Goal: Task Accomplishment & Management: Complete application form

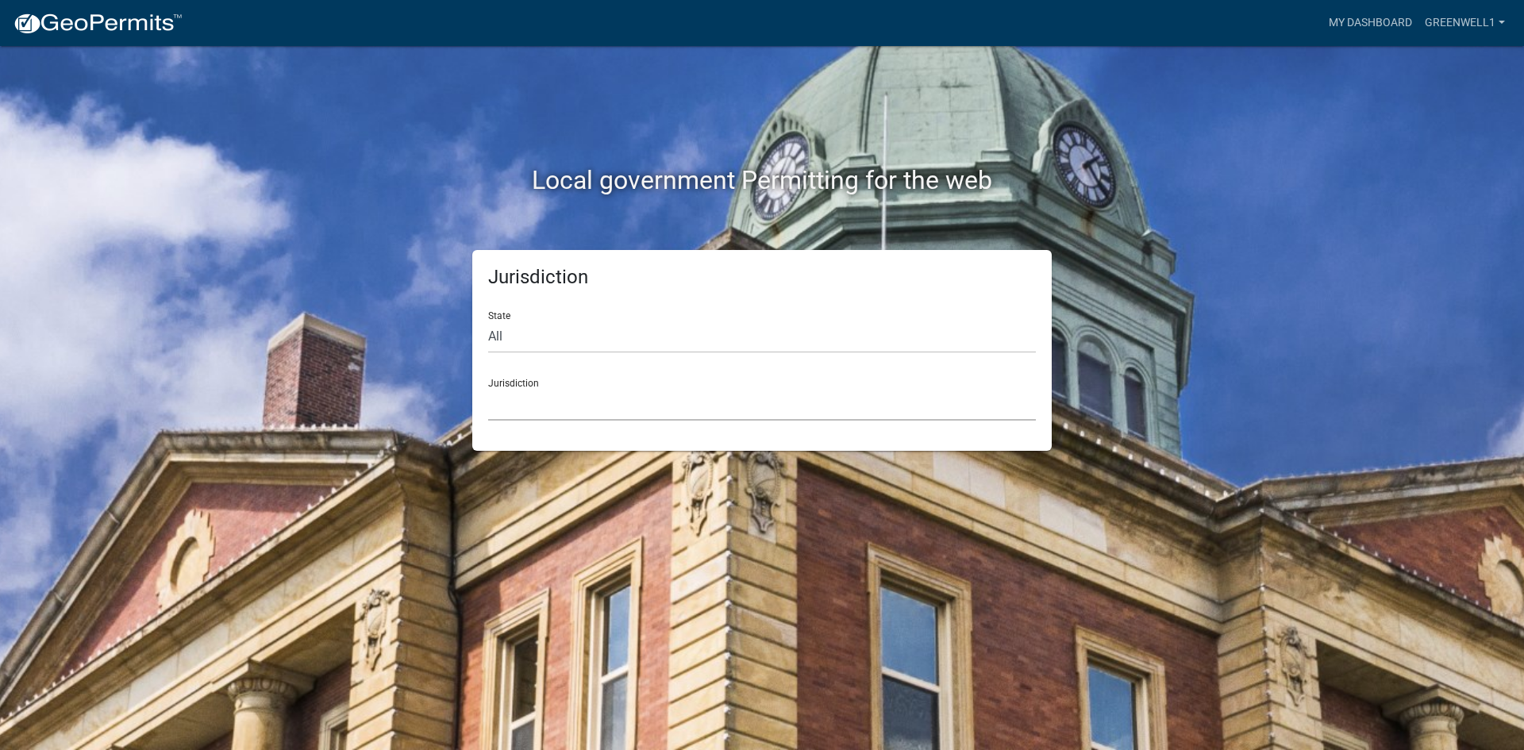
click at [665, 415] on select "[GEOGRAPHIC_DATA], [US_STATE] [GEOGRAPHIC_DATA], [US_STATE][PERSON_NAME][GEOGRA…" at bounding box center [762, 404] width 548 height 33
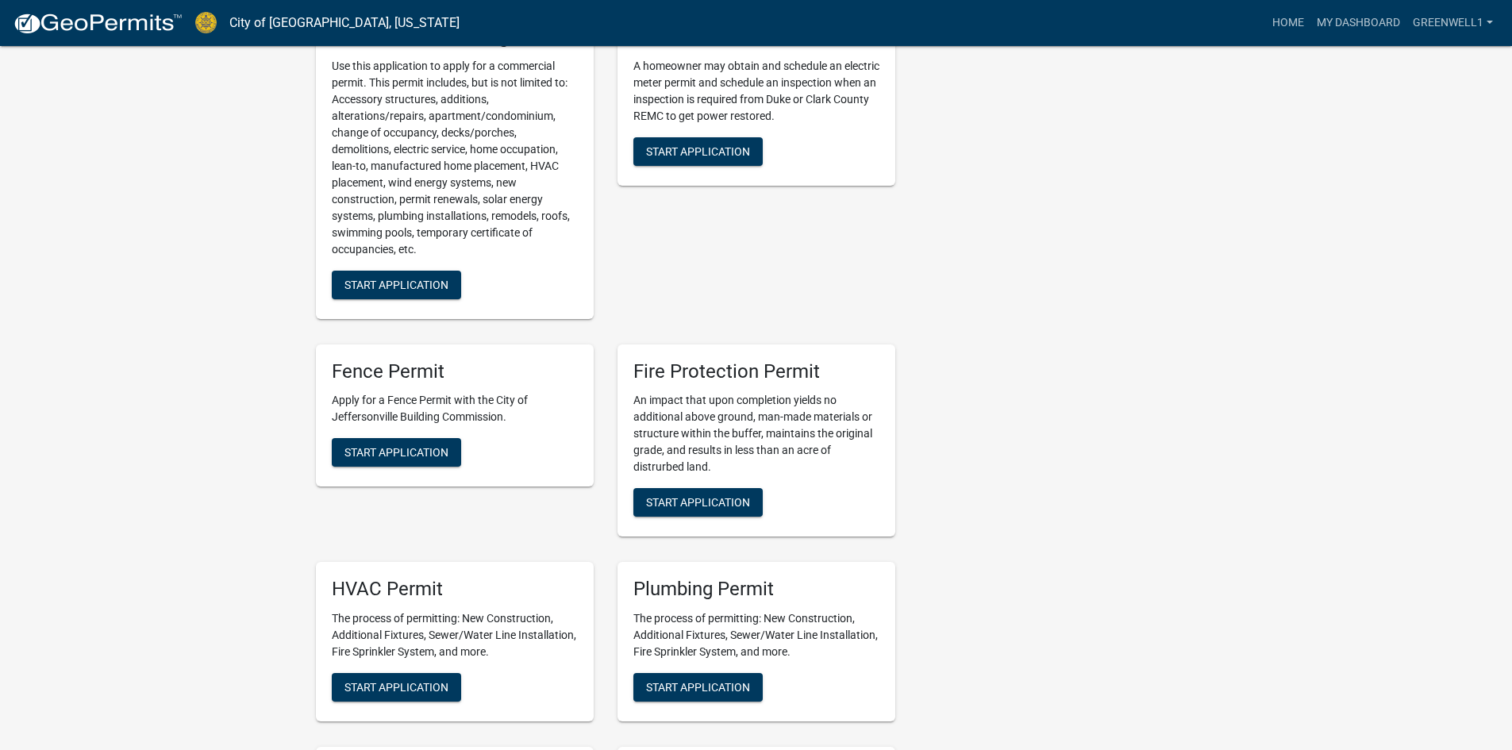
scroll to position [715, 0]
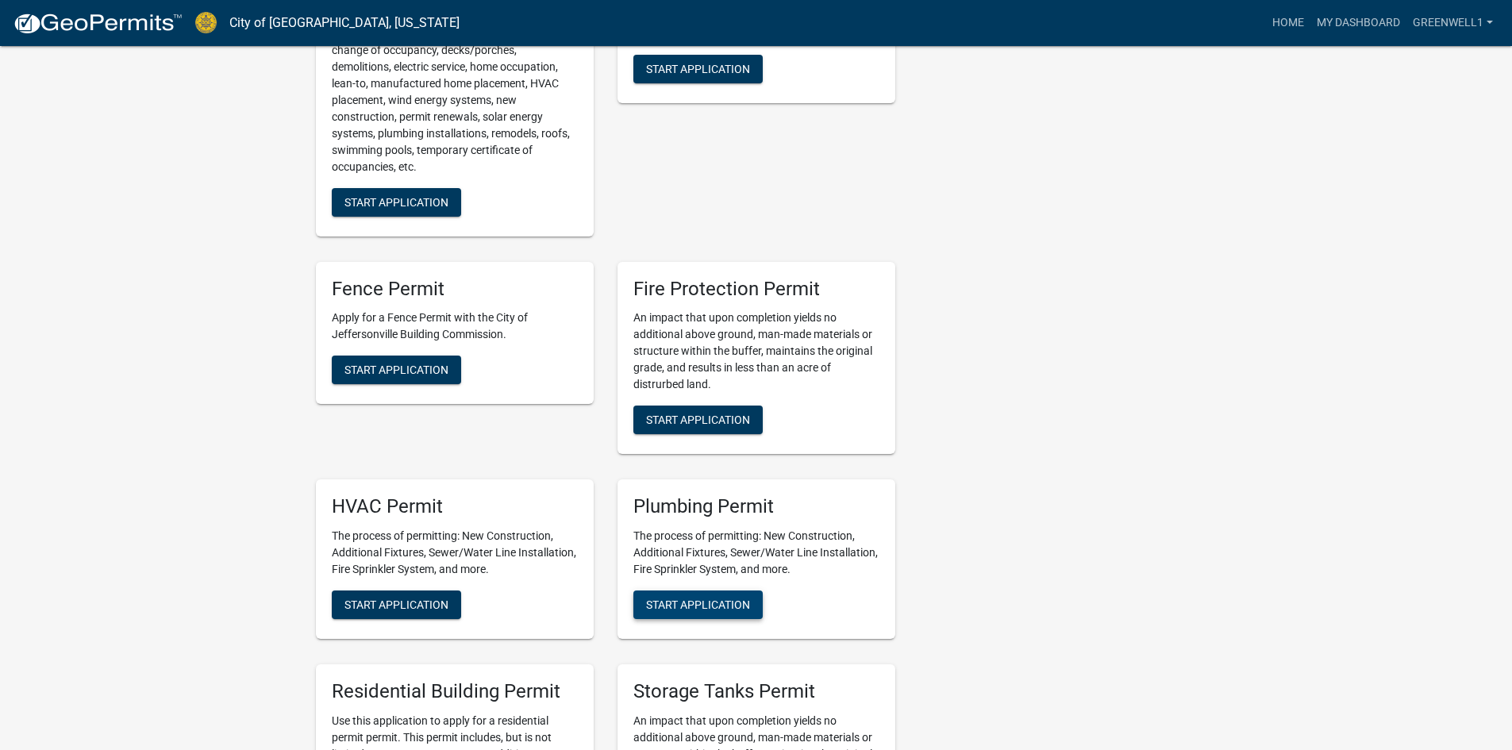
click at [685, 606] on span "Start Application" at bounding box center [698, 605] width 104 height 13
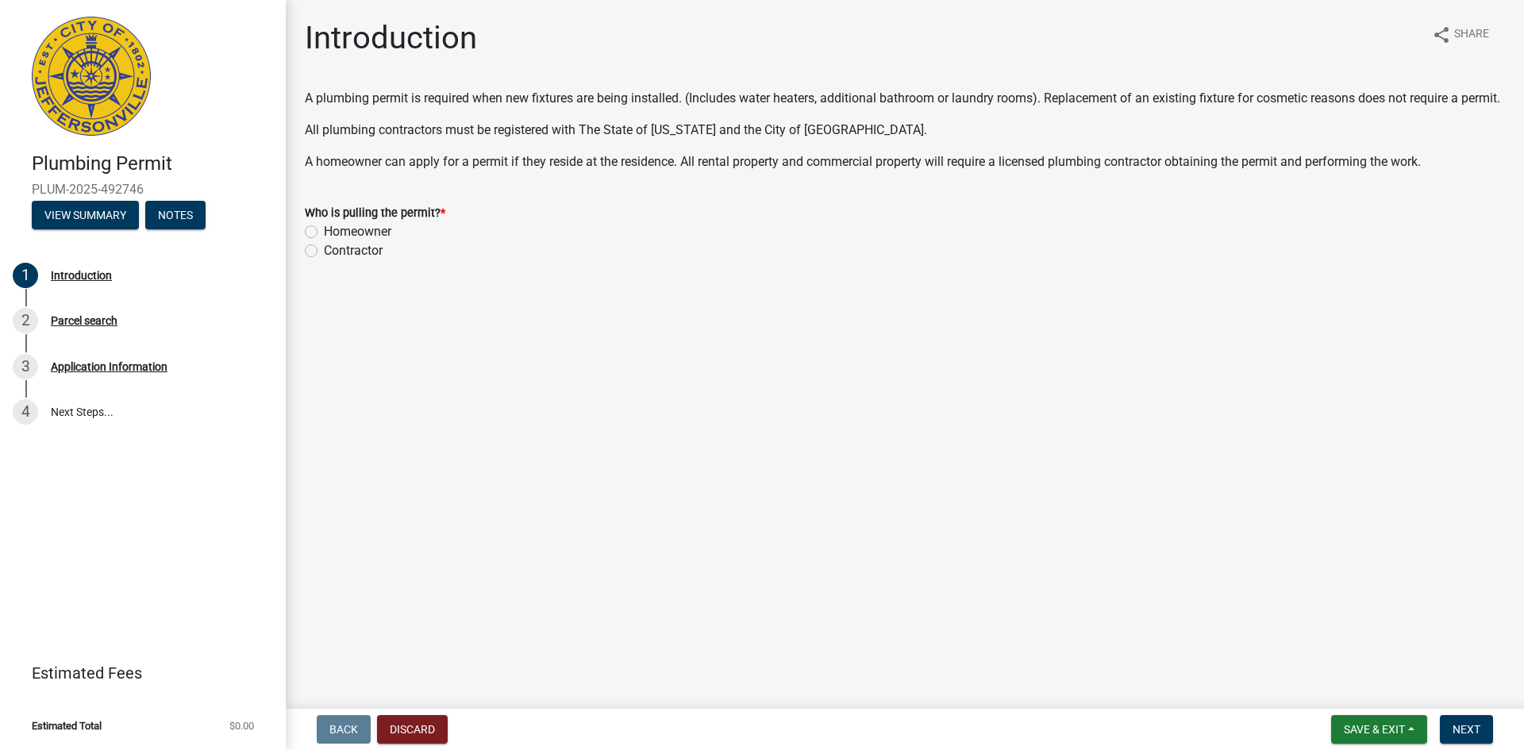
click at [324, 260] on label "Contractor" at bounding box center [353, 250] width 59 height 19
click at [324, 252] on input "Contractor" at bounding box center [329, 246] width 10 height 10
radio input "true"
click at [1458, 734] on span "Next" at bounding box center [1467, 729] width 28 height 13
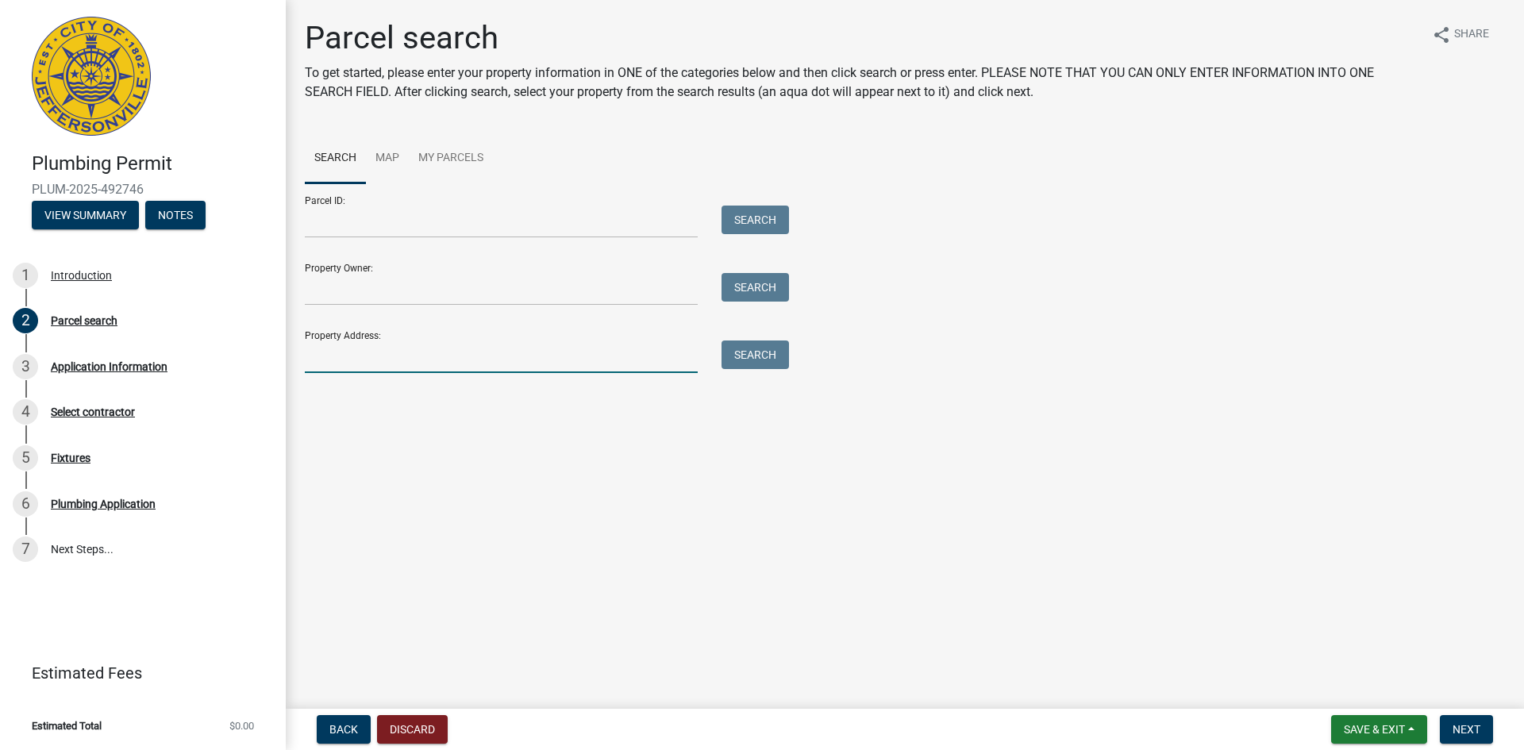
click at [456, 364] on input "Property Address:" at bounding box center [501, 357] width 393 height 33
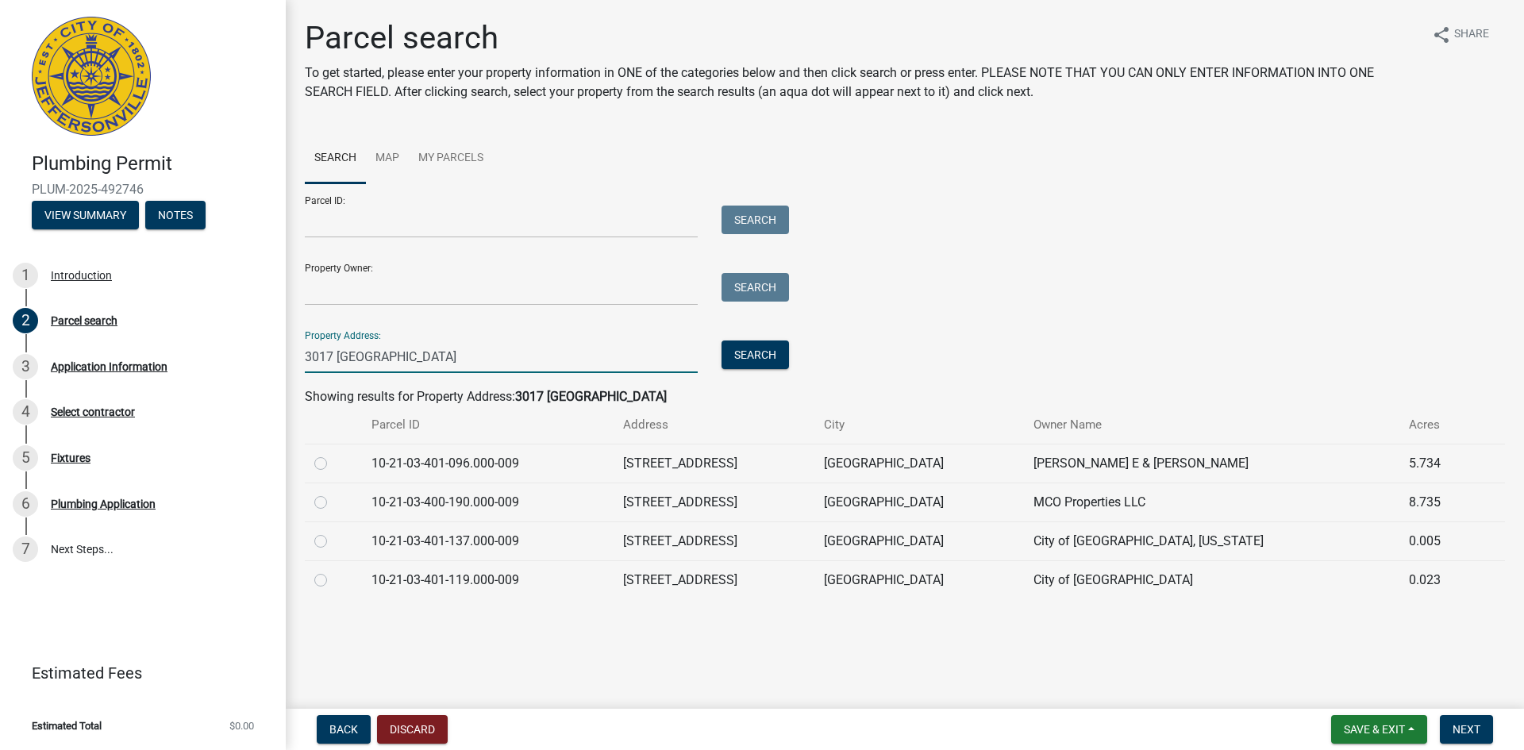
type input "3017 [GEOGRAPHIC_DATA]"
click at [333, 493] on label at bounding box center [333, 493] width 0 height 0
click at [333, 500] on input "radio" at bounding box center [338, 498] width 10 height 10
radio input "true"
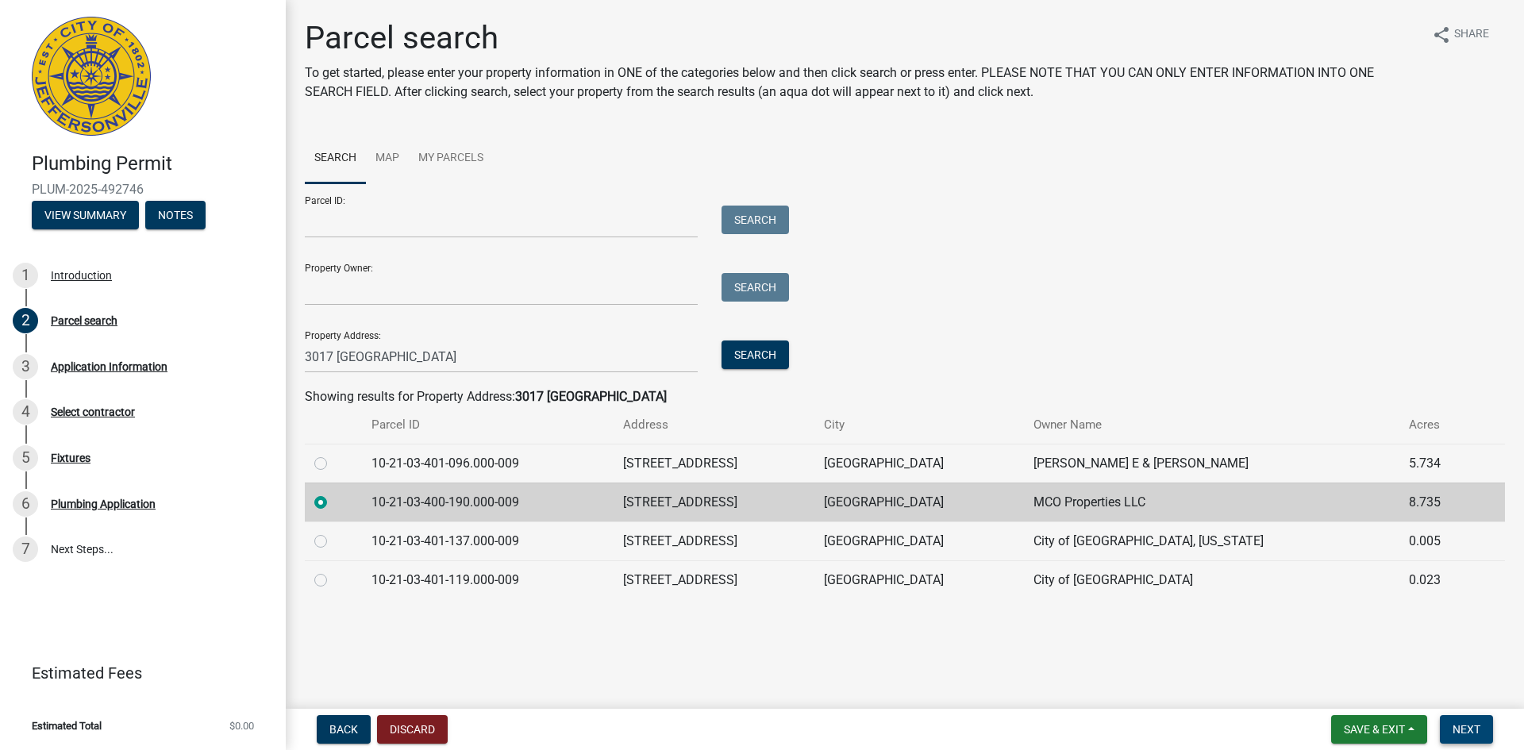
click at [1478, 734] on span "Next" at bounding box center [1467, 729] width 28 height 13
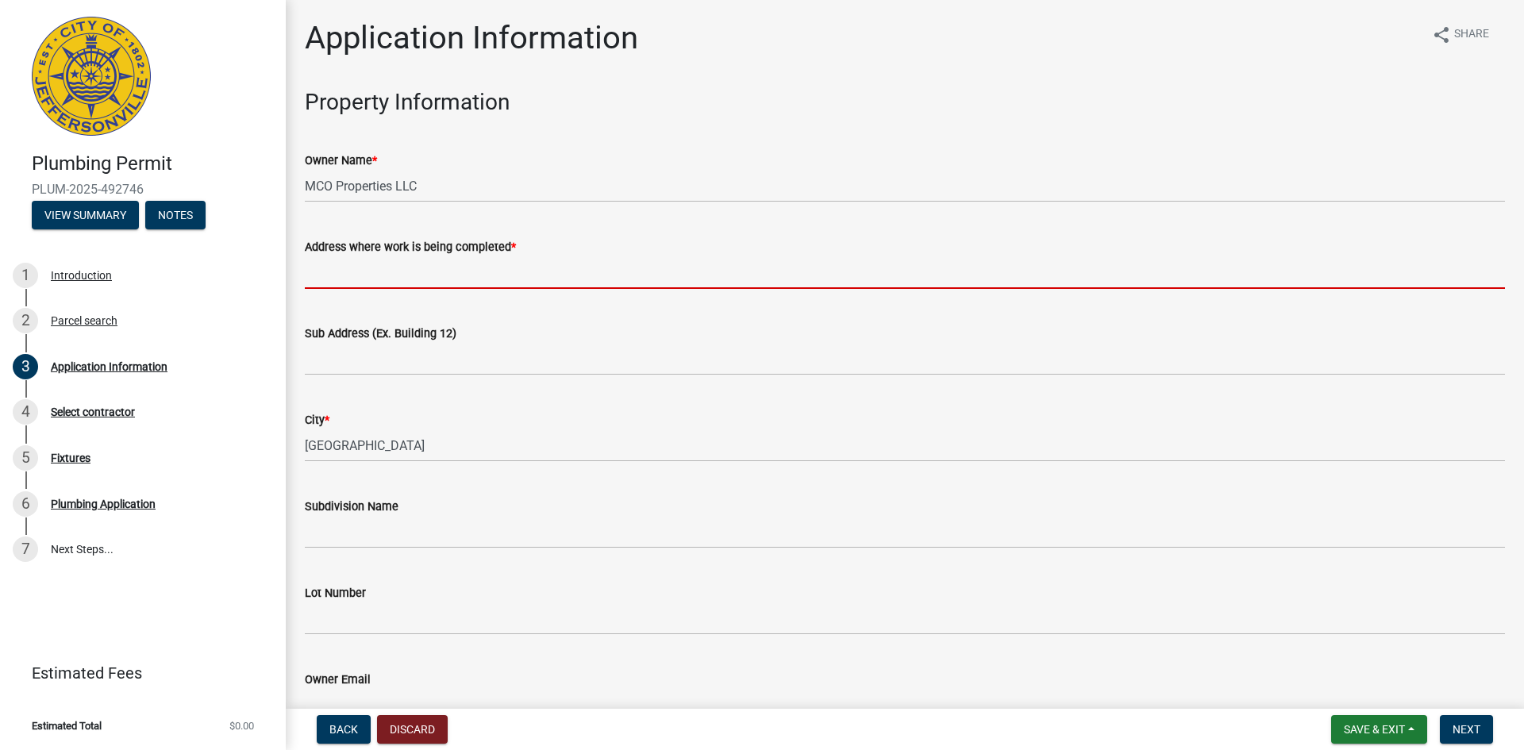
click at [407, 272] on input "Address where work is being completed *" at bounding box center [905, 272] width 1200 height 33
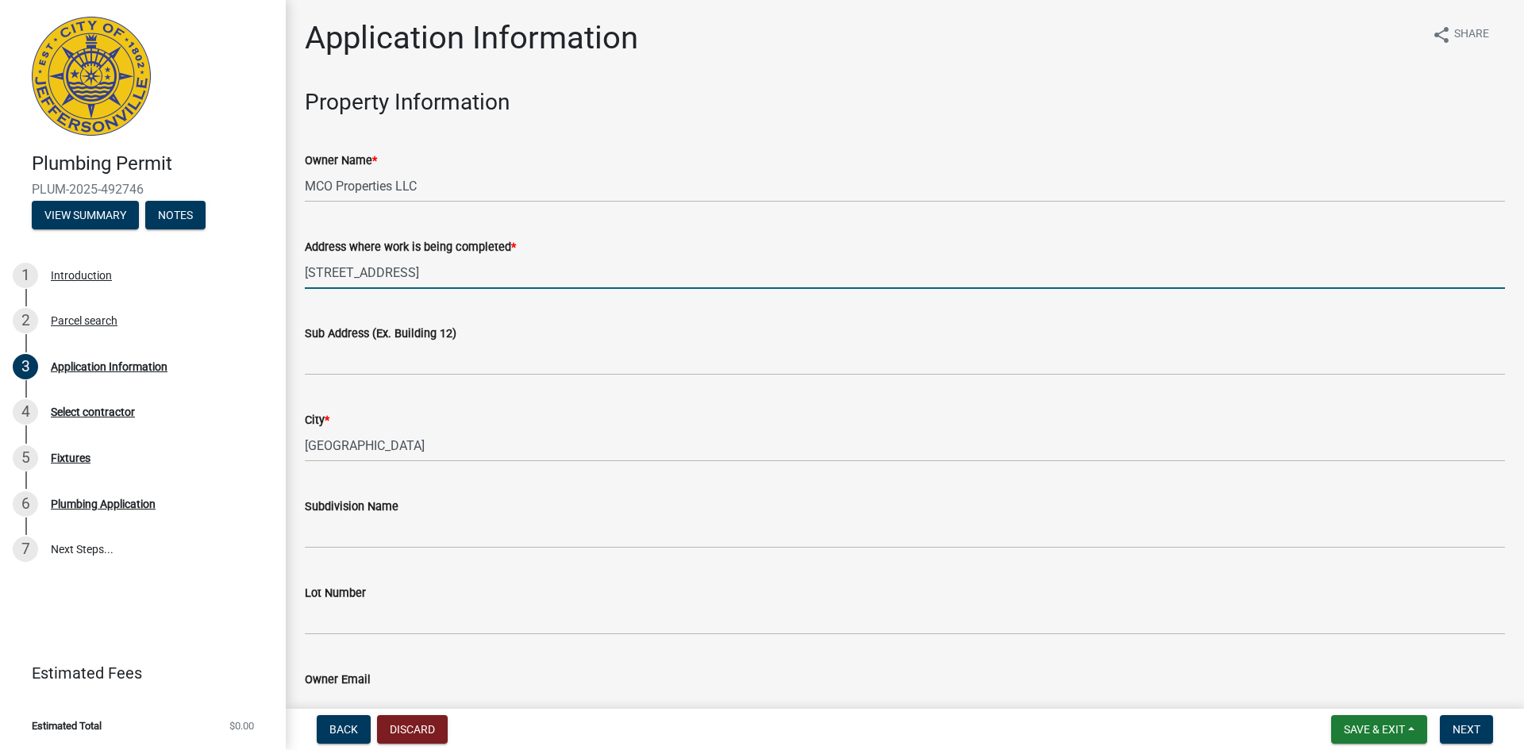
type input "[STREET_ADDRESS]"
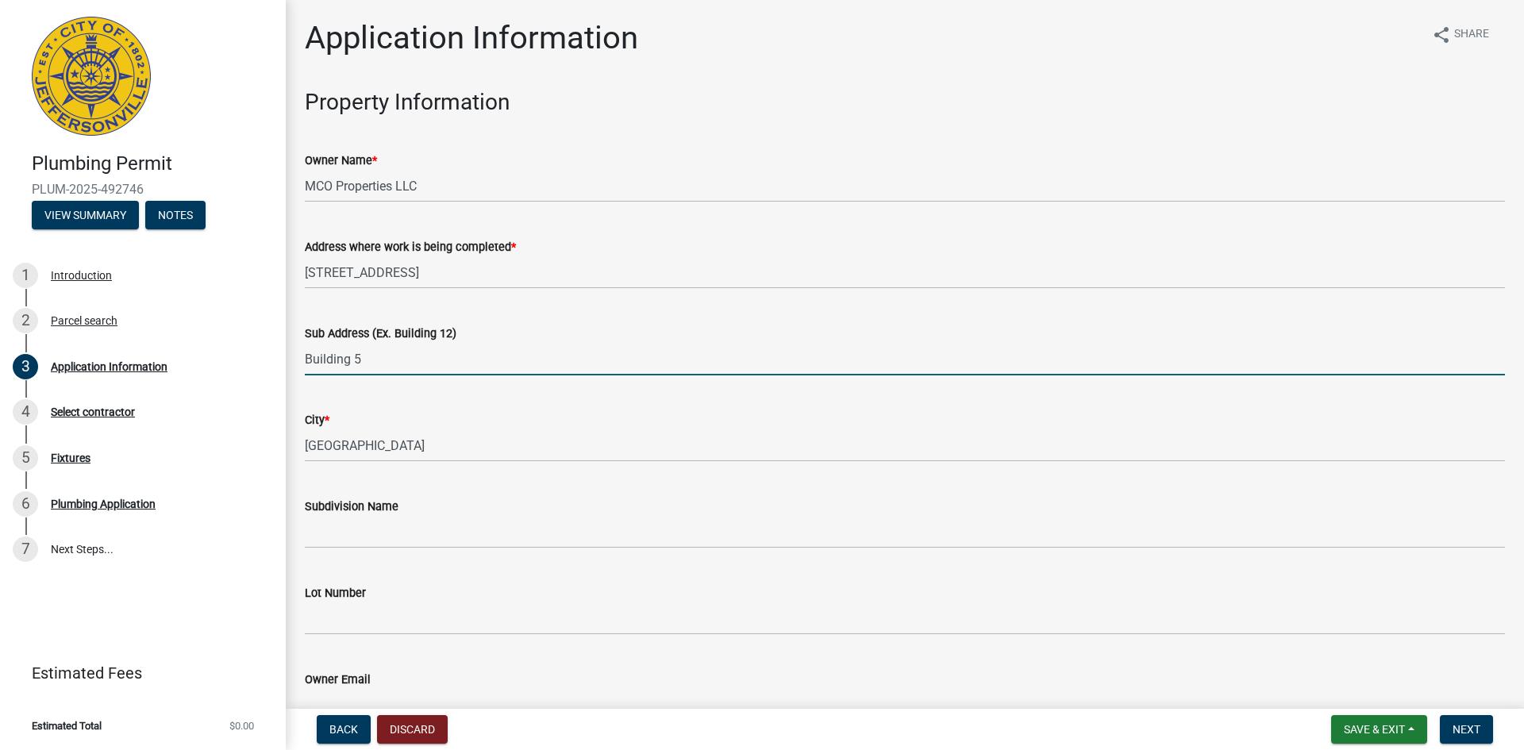
type input "Building 5"
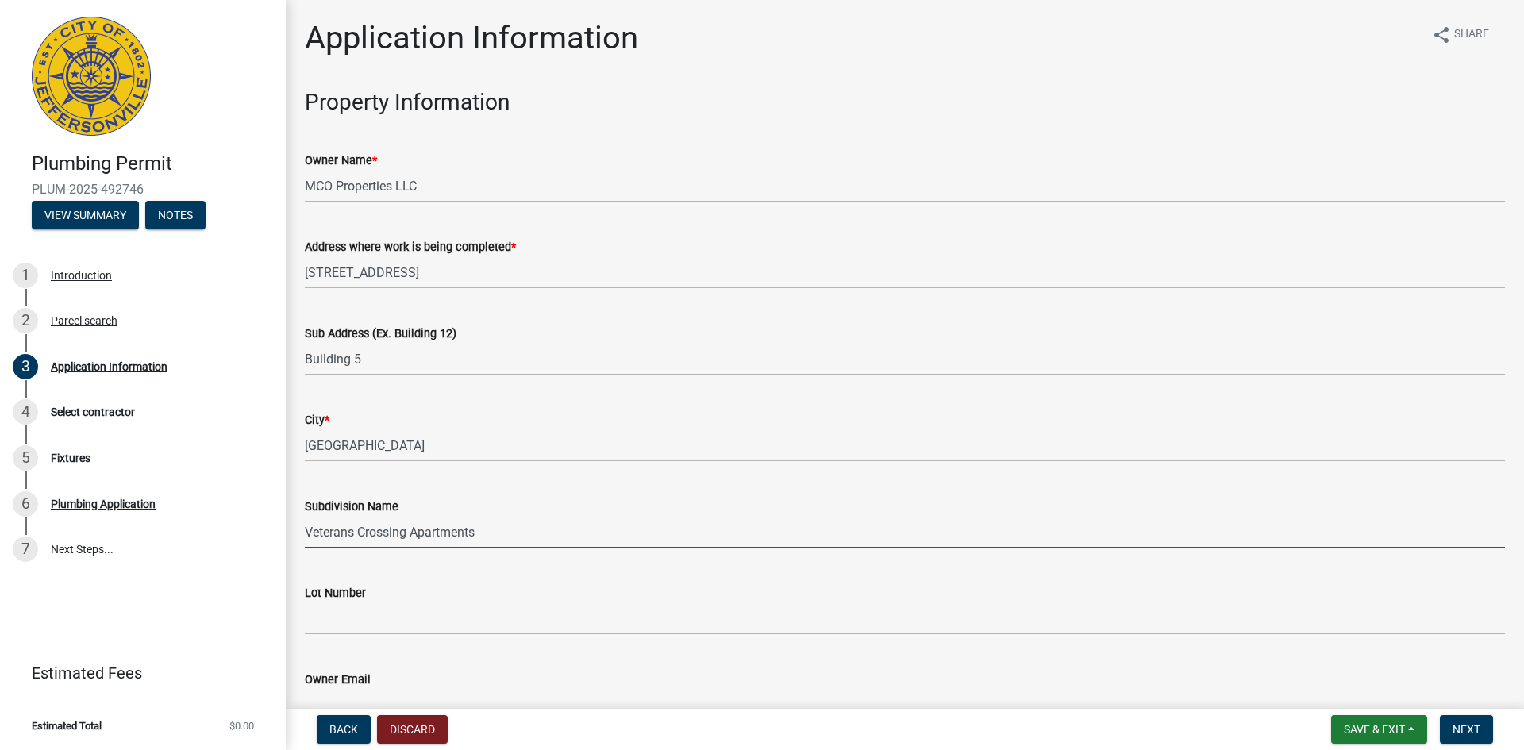
type input "Veterans Crossing Apartments"
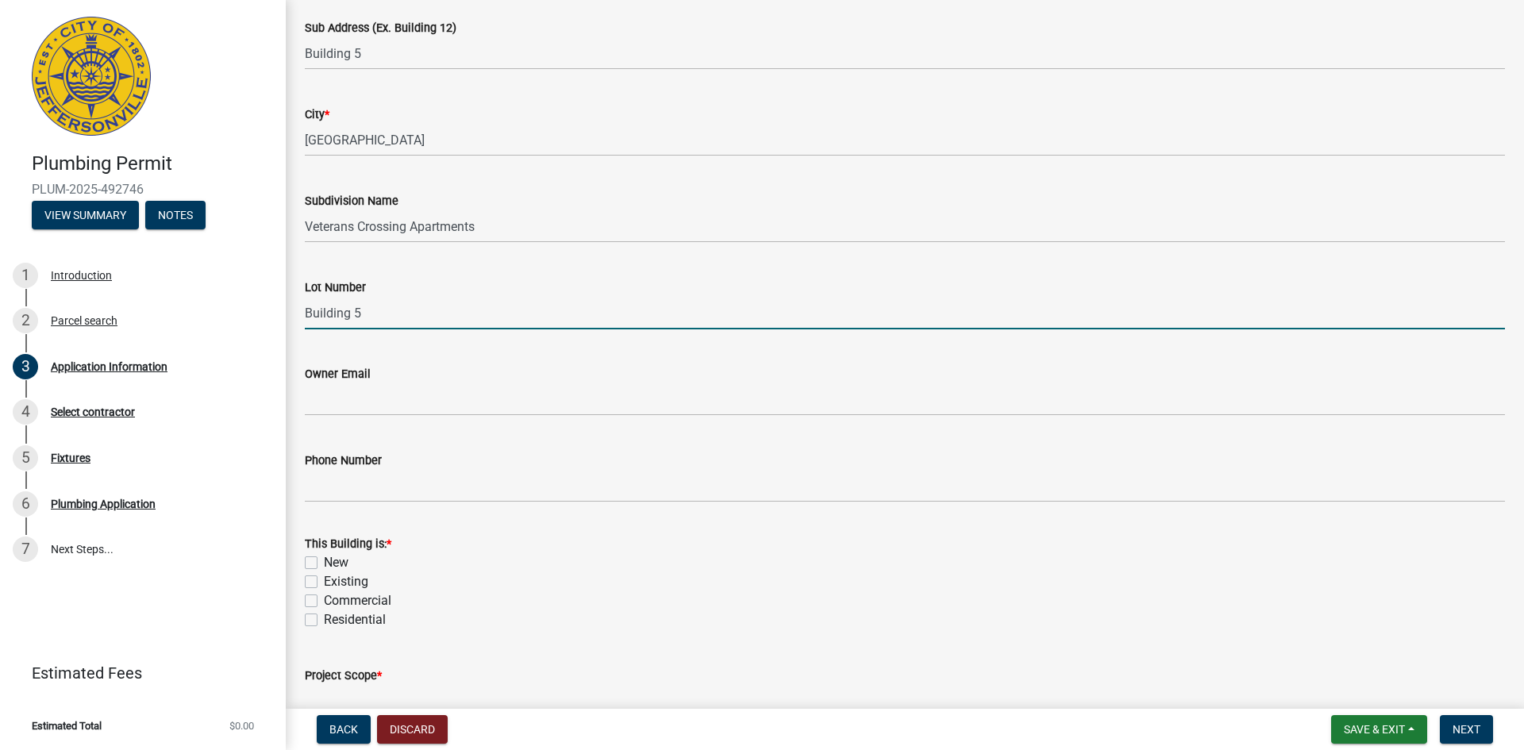
scroll to position [397, 0]
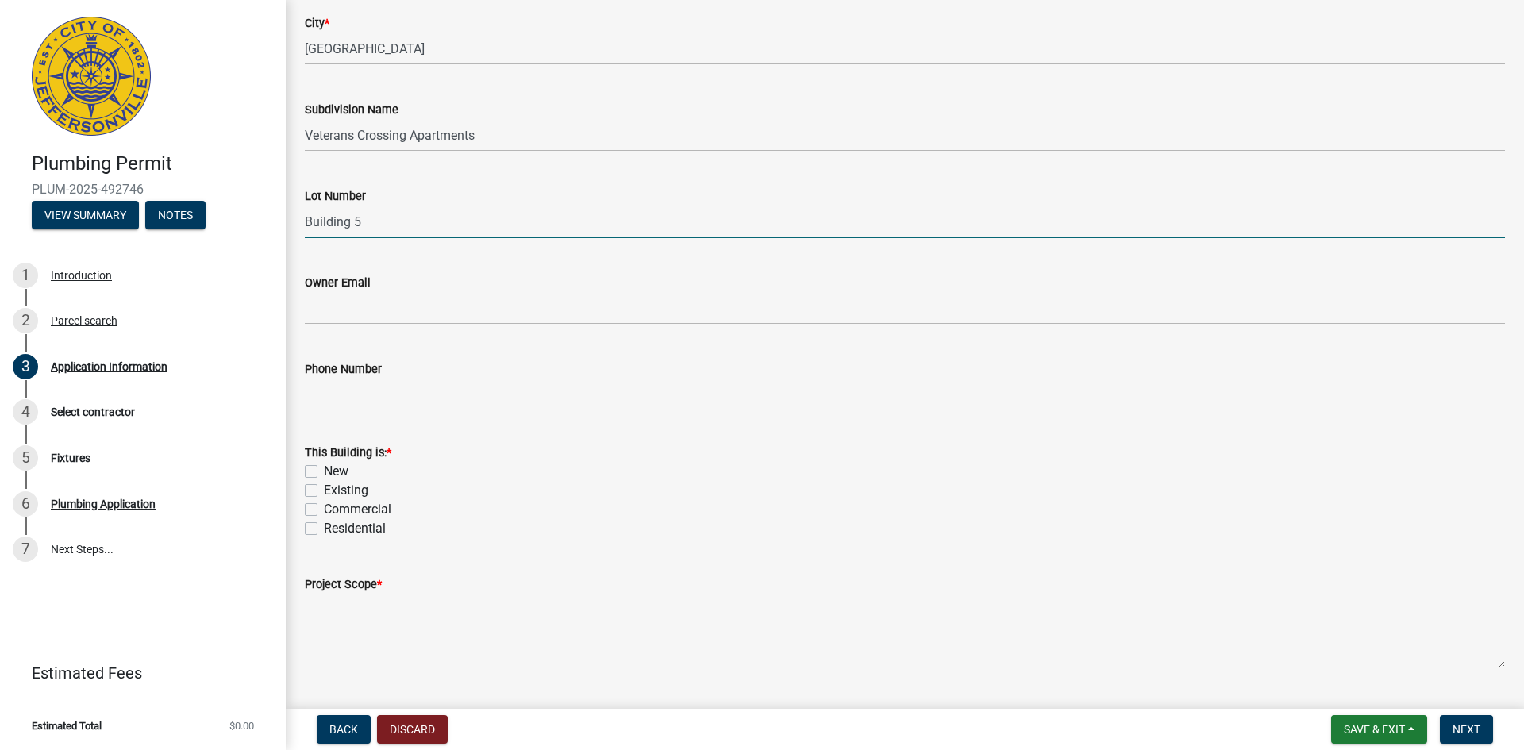
type input "Building 5"
click at [324, 470] on label "New" at bounding box center [336, 471] width 25 height 19
click at [324, 470] on input "New" at bounding box center [329, 467] width 10 height 10
checkbox input "true"
checkbox input "false"
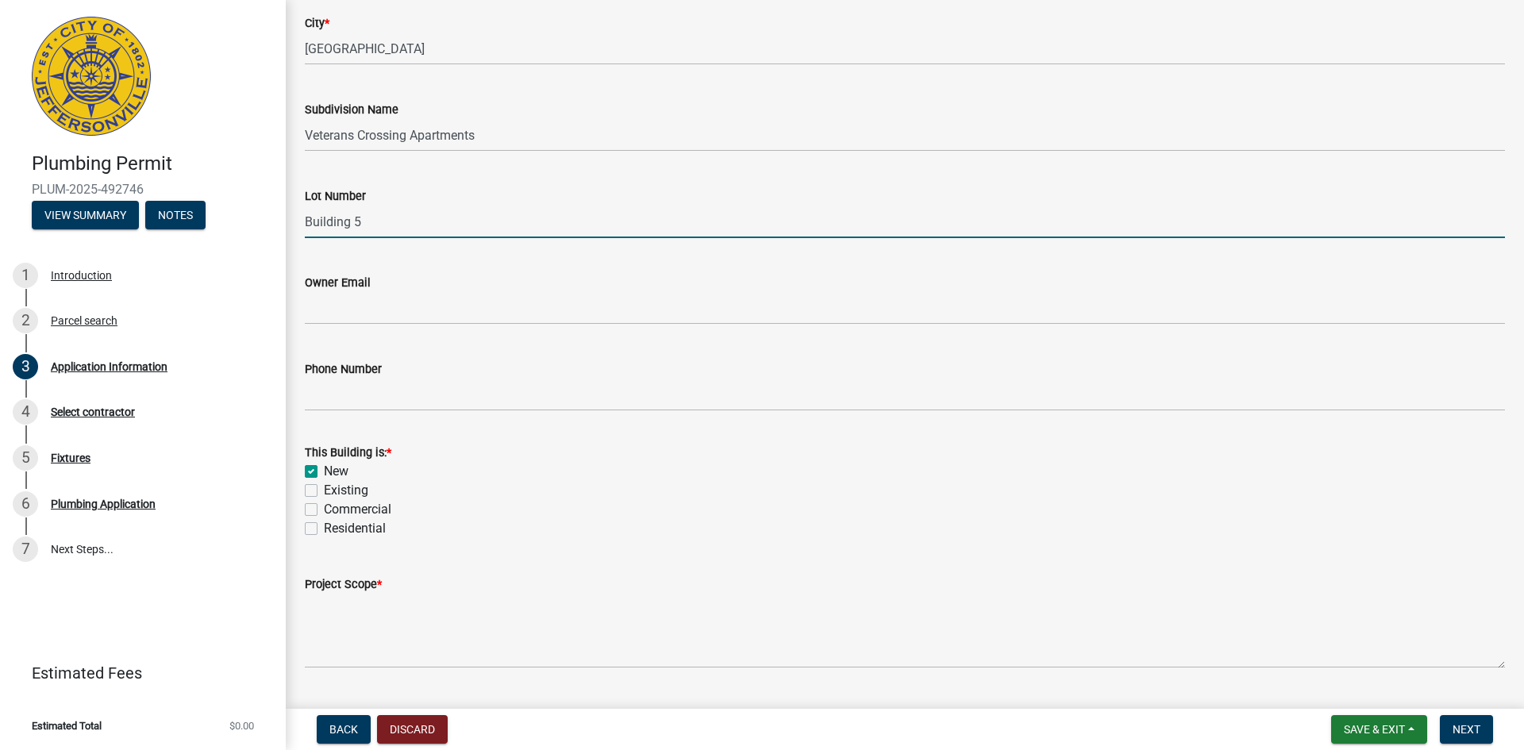
checkbox input "false"
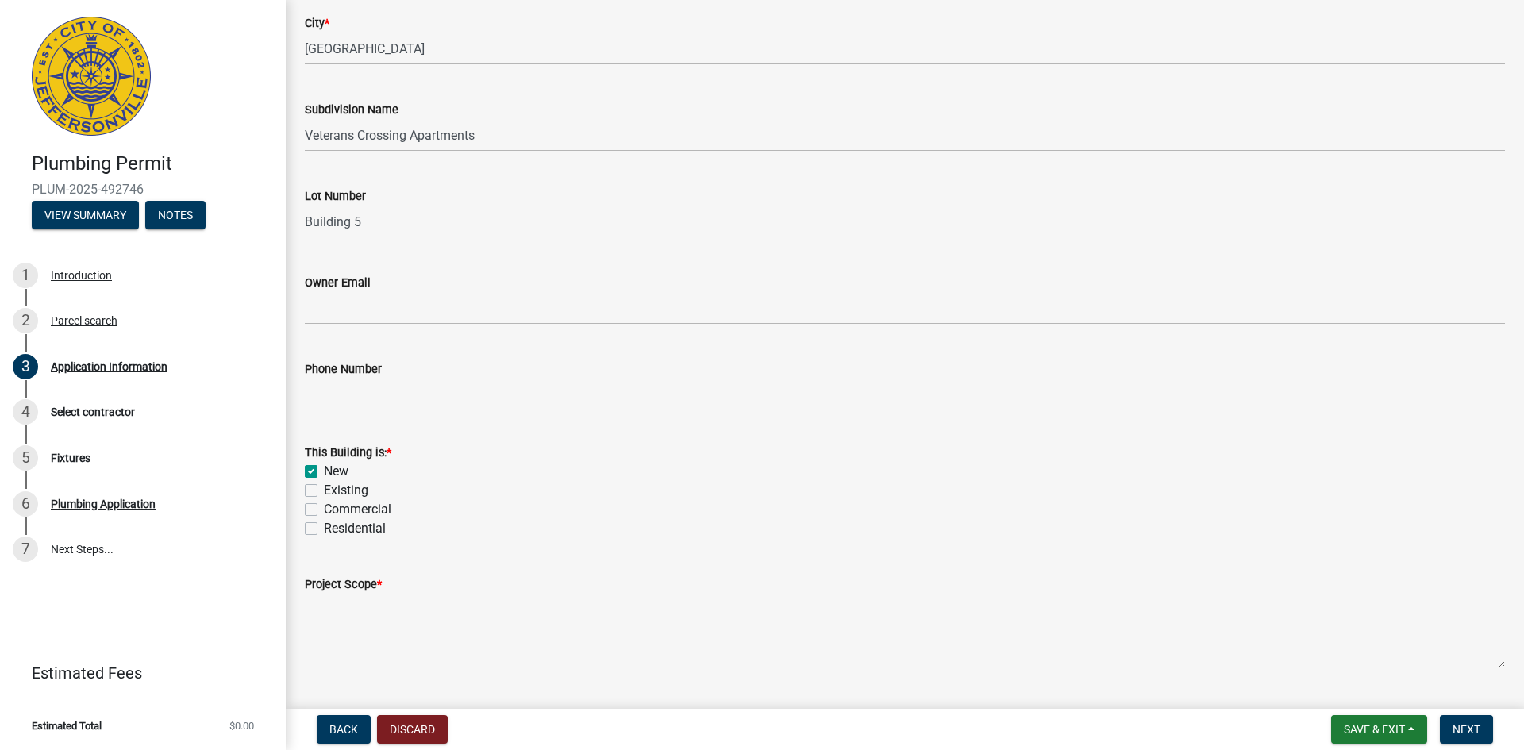
click at [323, 507] on div "Commercial" at bounding box center [905, 509] width 1200 height 19
click at [321, 508] on div "Commercial" at bounding box center [905, 509] width 1200 height 19
click at [303, 508] on div "This Building is: * New Existing Commercial Residential" at bounding box center [905, 481] width 1224 height 114
click at [320, 508] on div "Commercial" at bounding box center [905, 509] width 1200 height 19
click at [324, 510] on label "Commercial" at bounding box center [357, 509] width 67 height 19
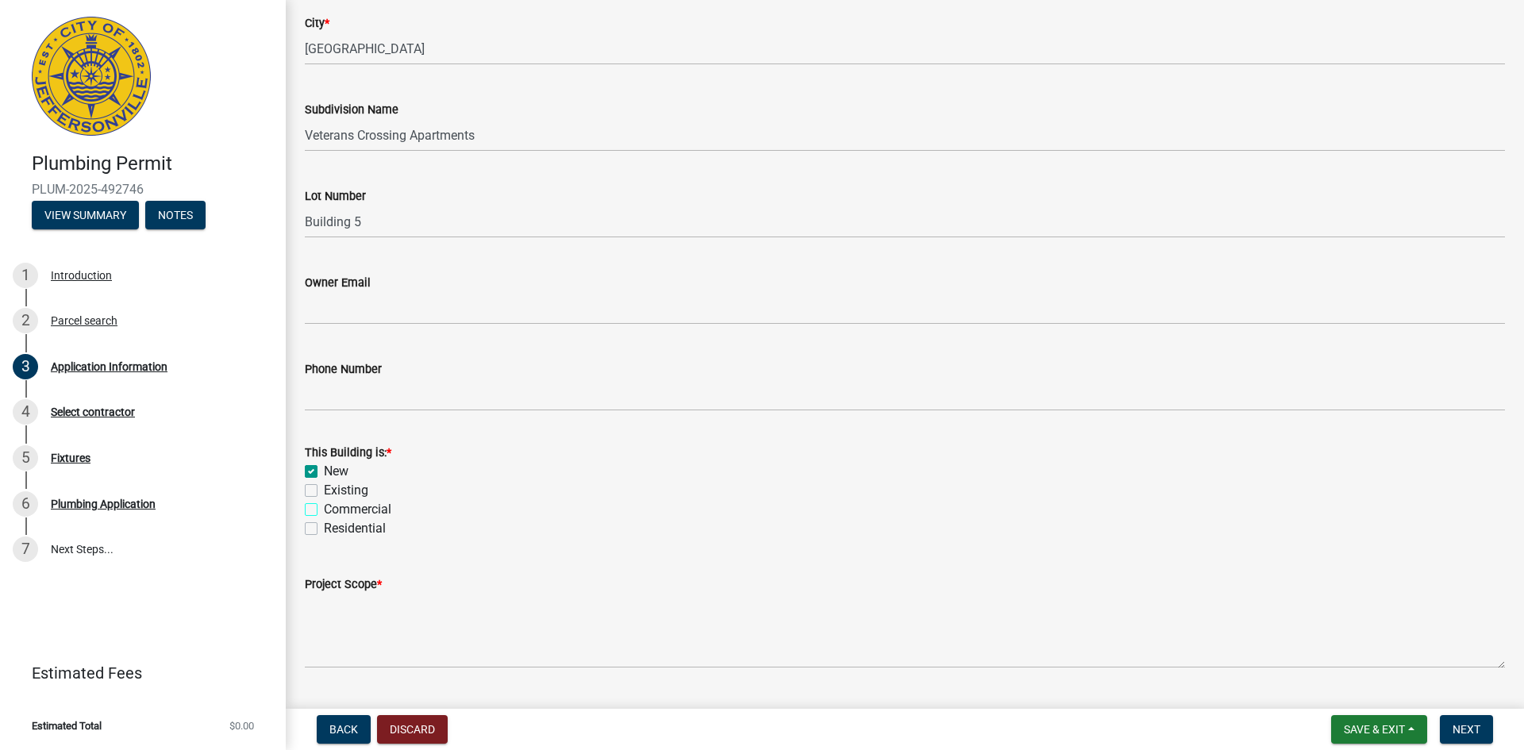
click at [324, 510] on input "Commercial" at bounding box center [329, 505] width 10 height 10
checkbox input "true"
checkbox input "false"
checkbox input "true"
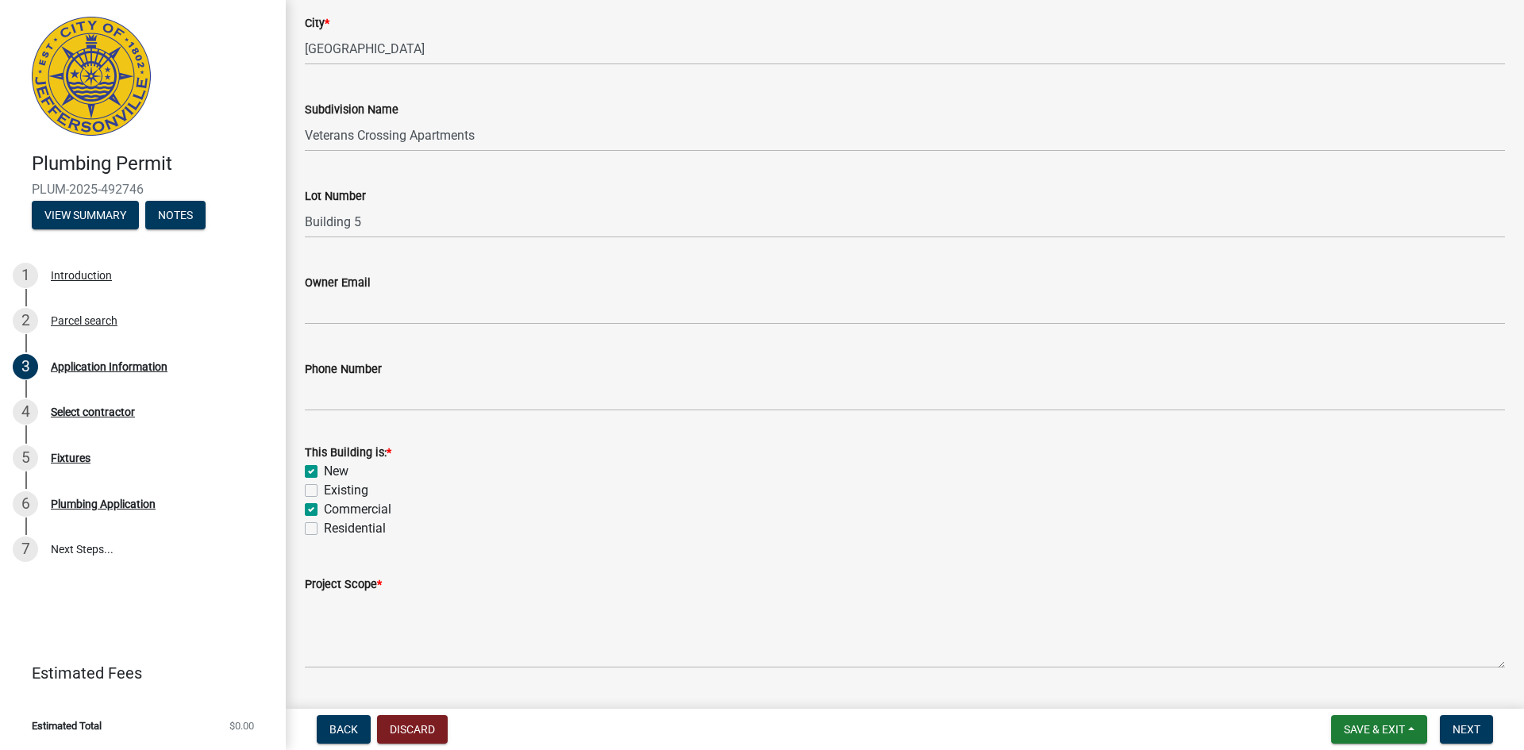
checkbox input "false"
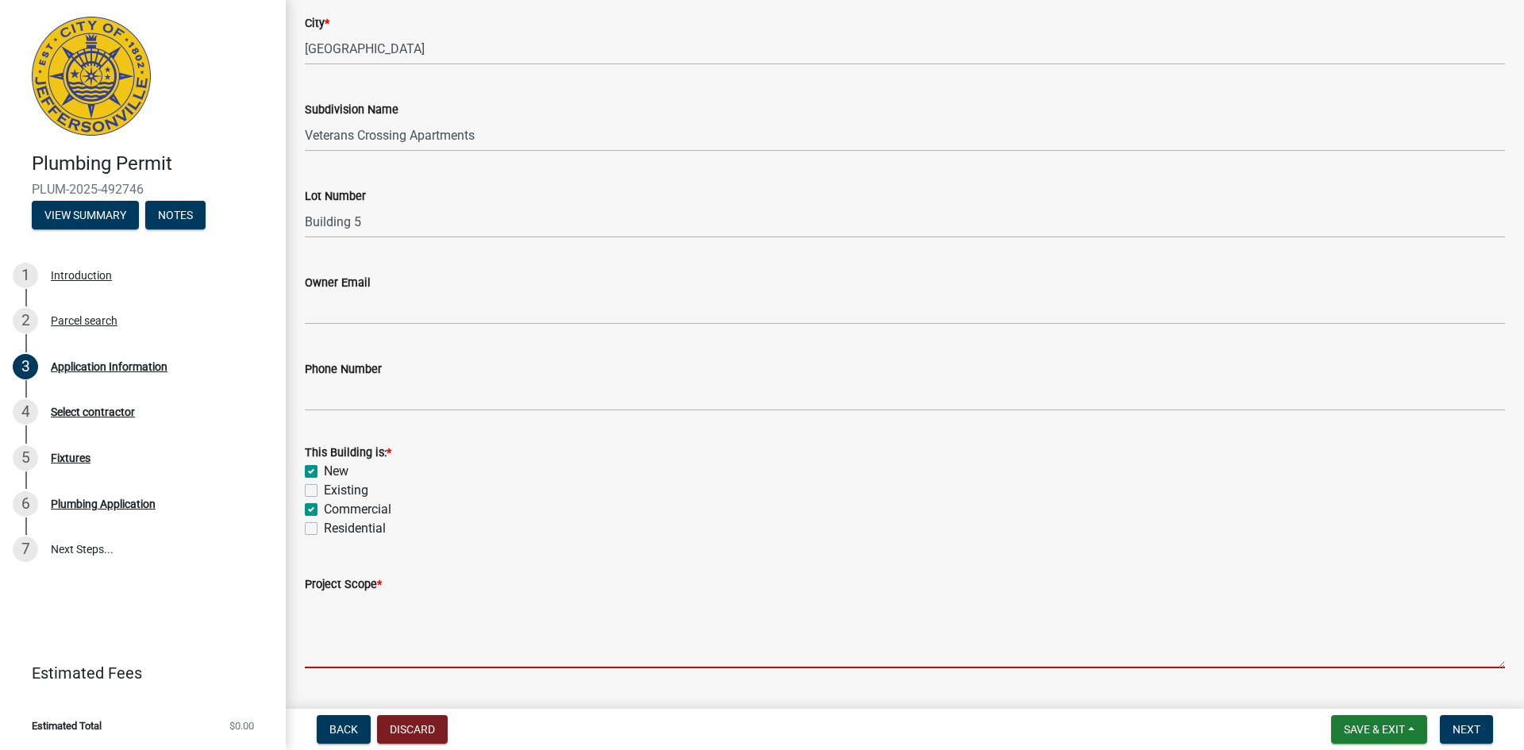
click at [326, 626] on textarea "Project Scope *" at bounding box center [905, 631] width 1200 height 75
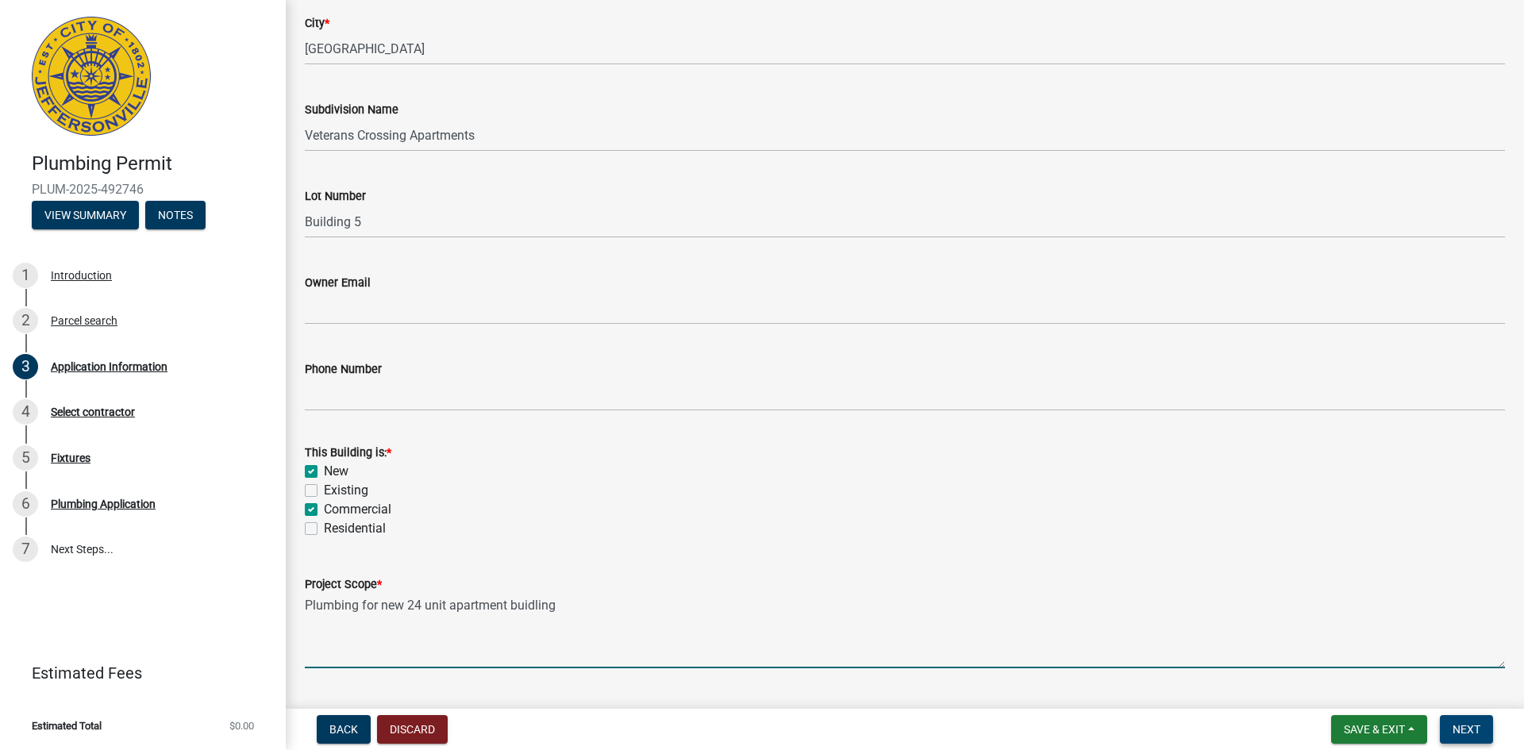
type textarea "Plumbing for new 24 unit apartment buidling"
click at [1453, 720] on button "Next" at bounding box center [1466, 729] width 53 height 29
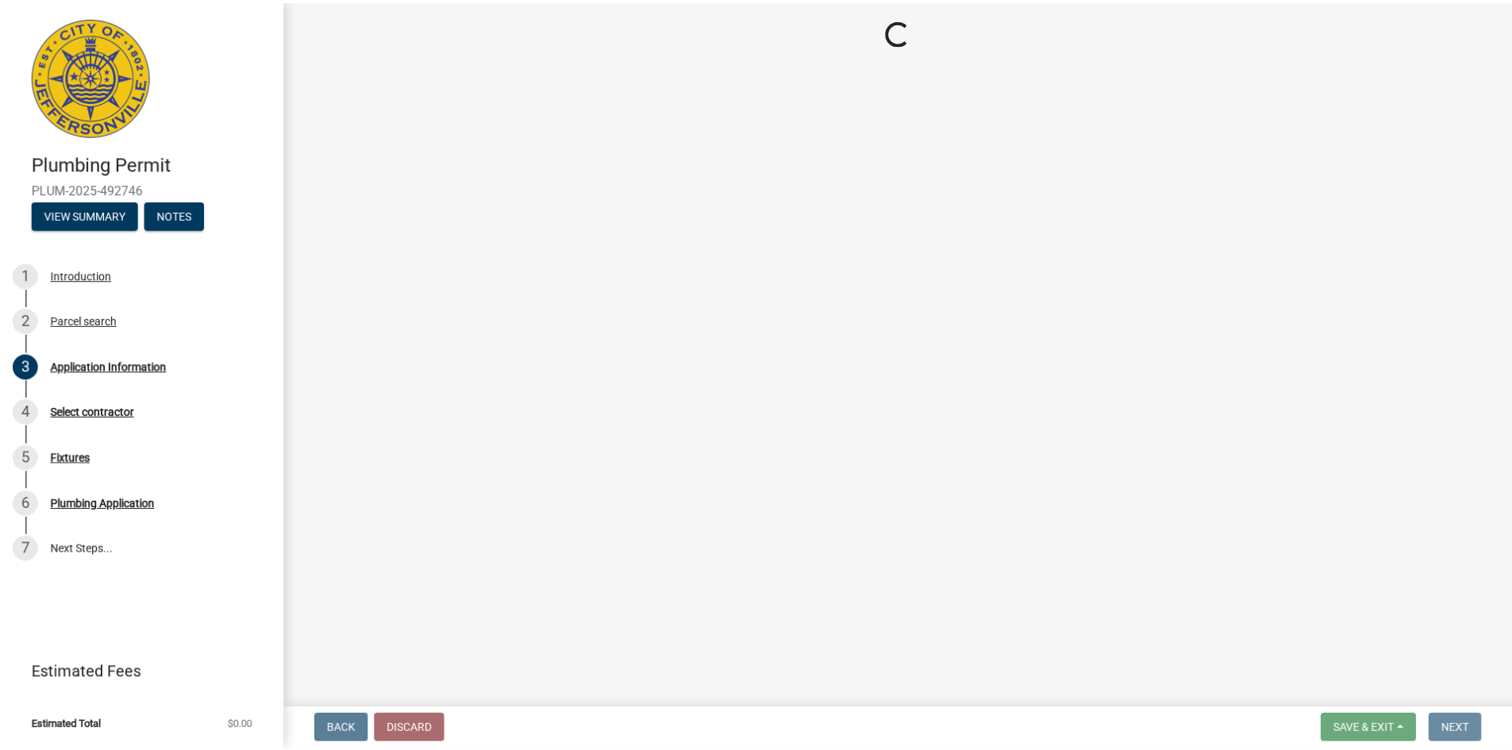
scroll to position [0, 0]
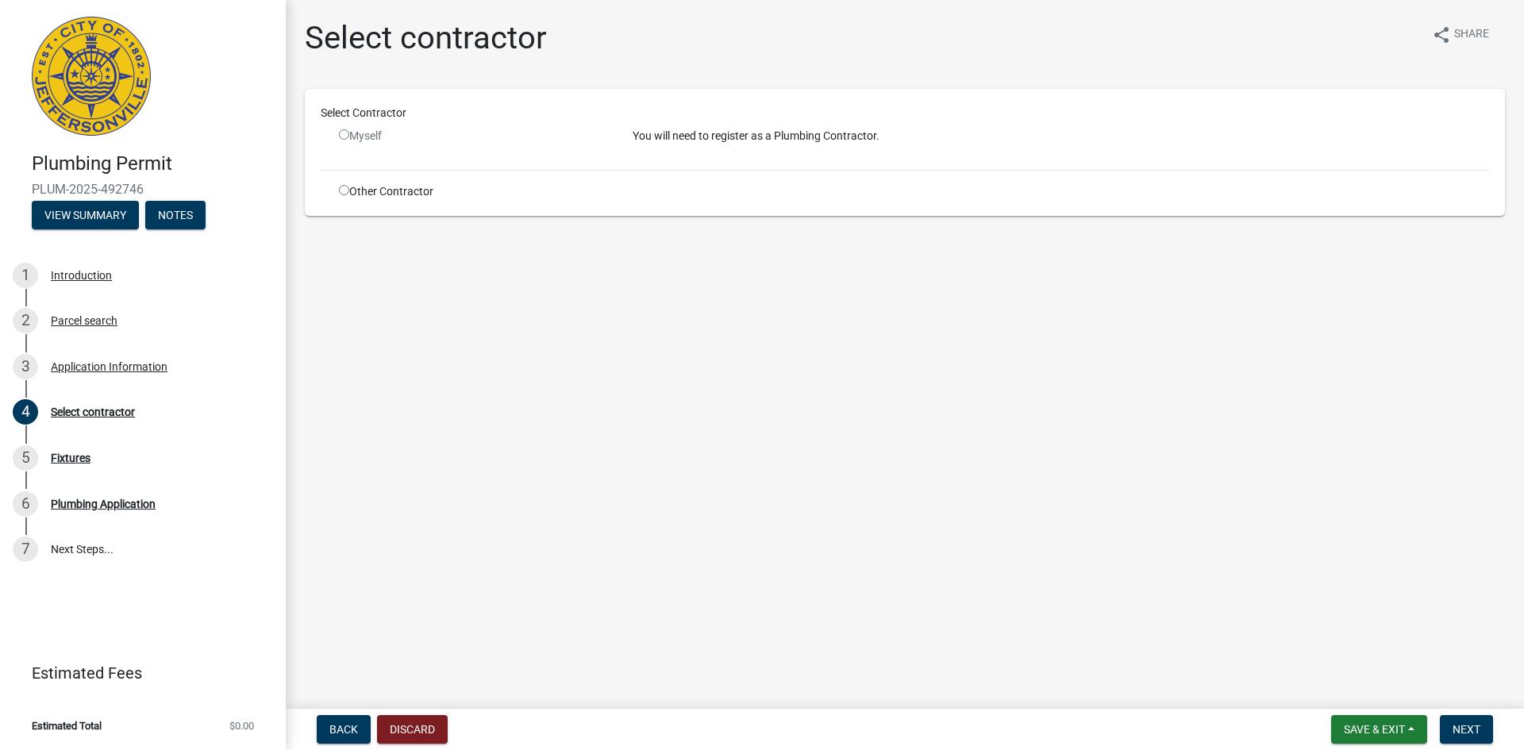
click at [341, 194] on input "radio" at bounding box center [344, 190] width 10 height 10
radio input "true"
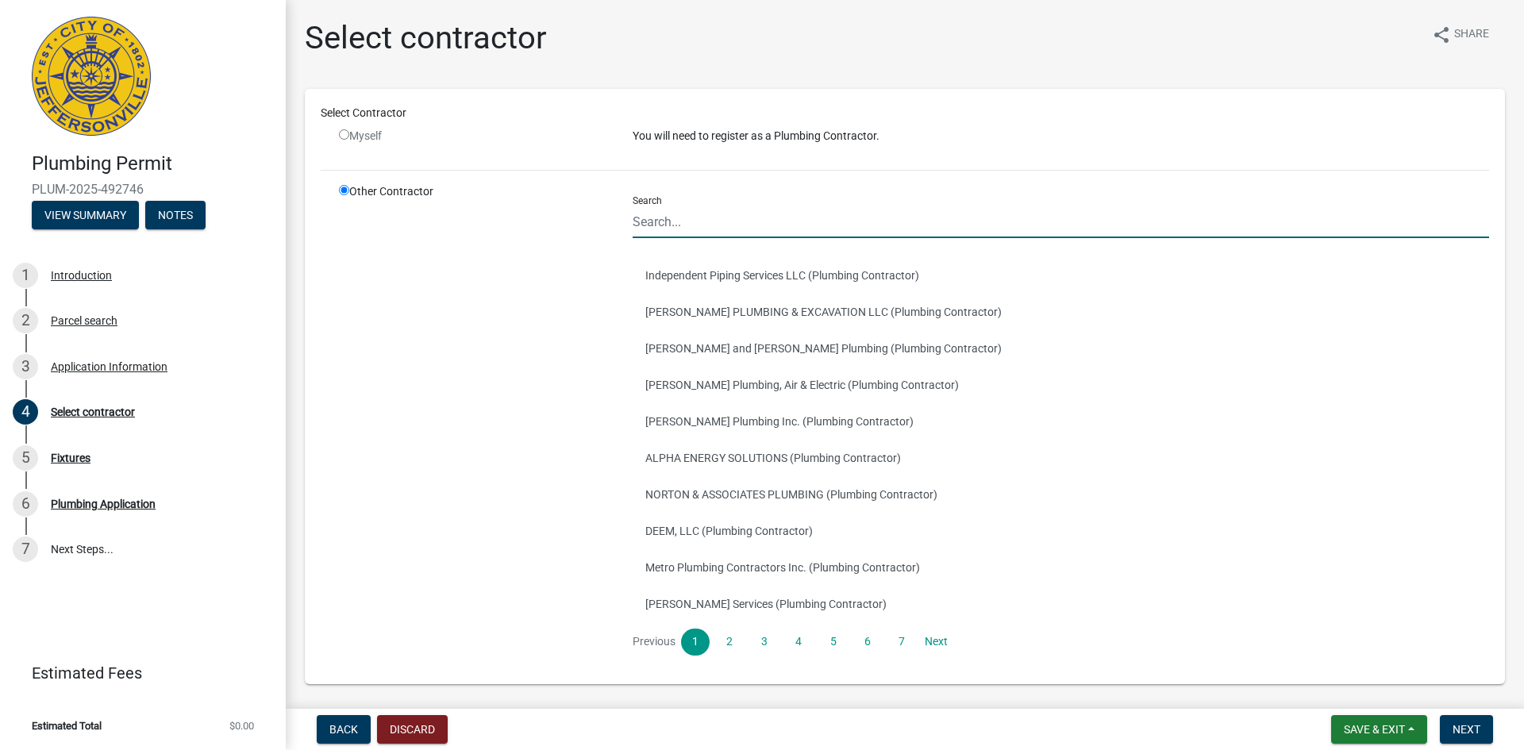
click at [896, 223] on input "Search" at bounding box center [1061, 222] width 857 height 33
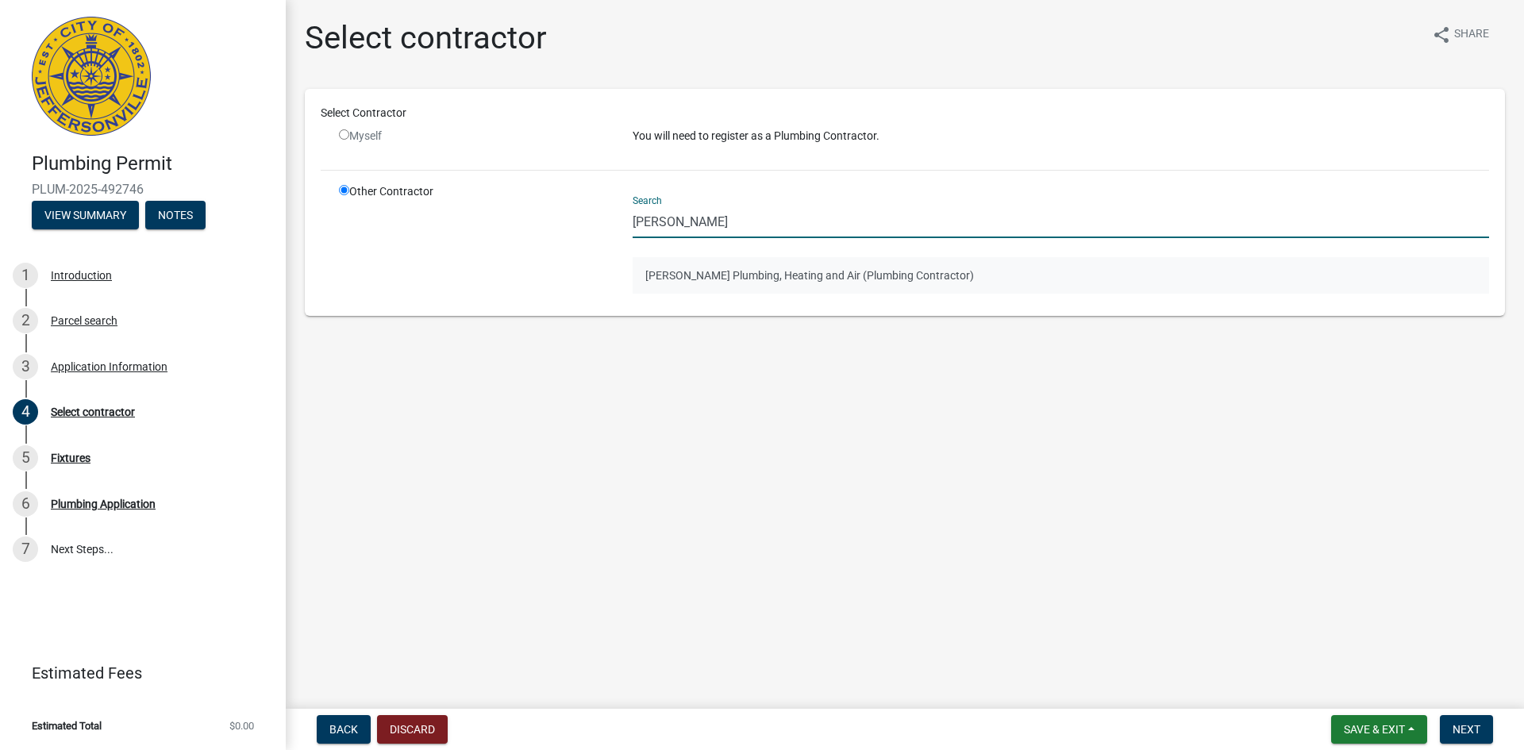
type input "[PERSON_NAME]"
click at [900, 264] on button "[PERSON_NAME] Plumbing, Heating and Air (Plumbing Contractor)" at bounding box center [1061, 275] width 857 height 37
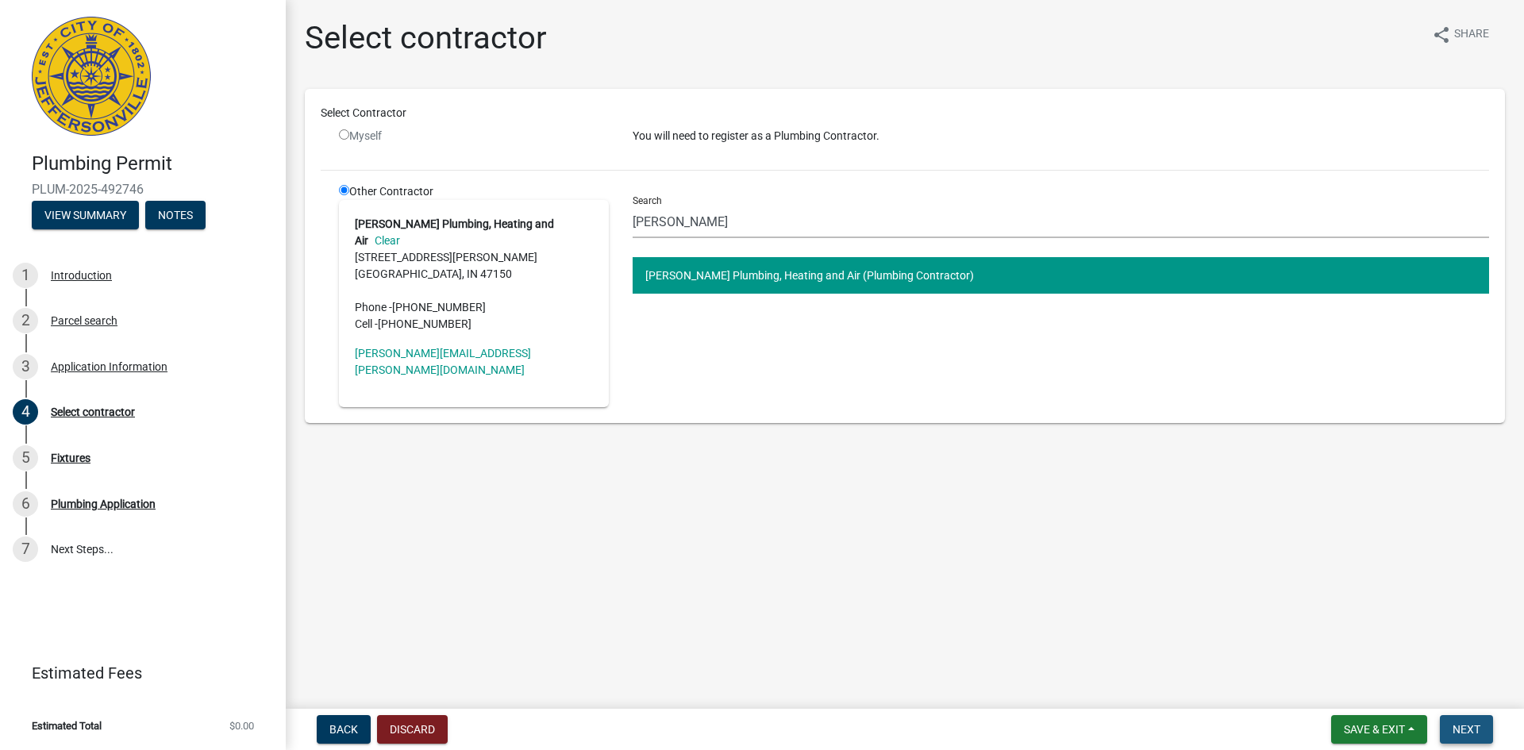
click at [1466, 725] on span "Next" at bounding box center [1467, 729] width 28 height 13
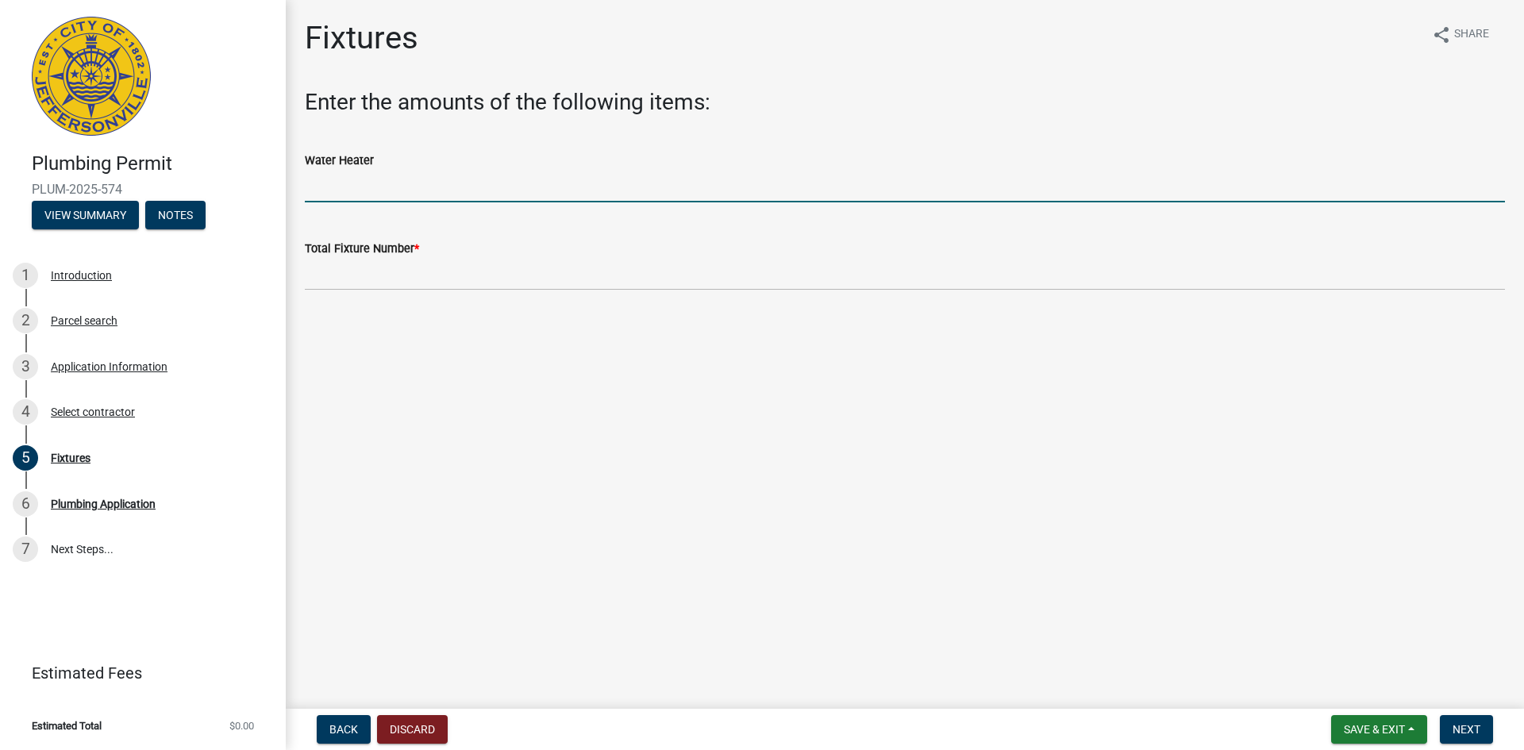
click at [425, 187] on input "text" at bounding box center [905, 186] width 1200 height 33
type input "24"
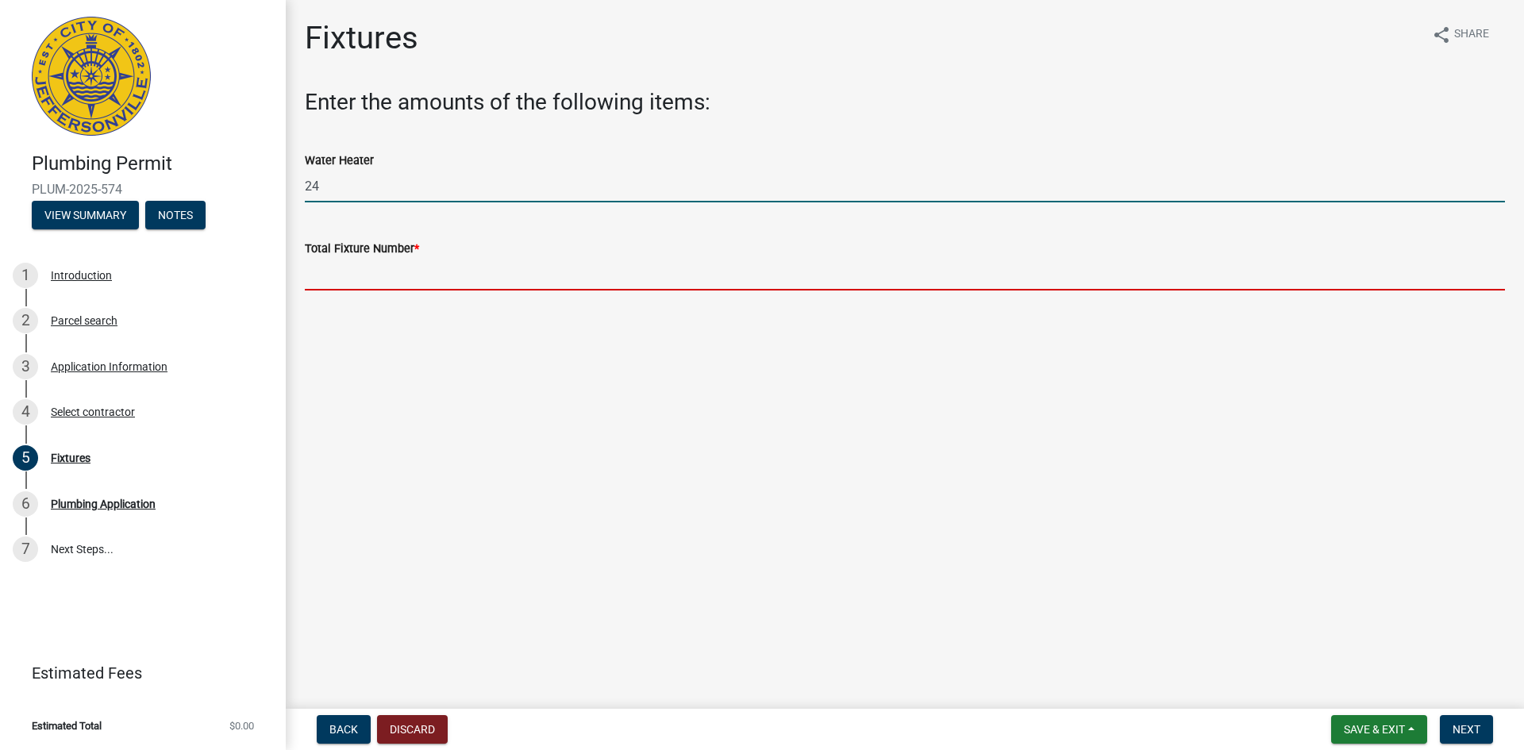
click at [453, 265] on input "text" at bounding box center [905, 274] width 1200 height 33
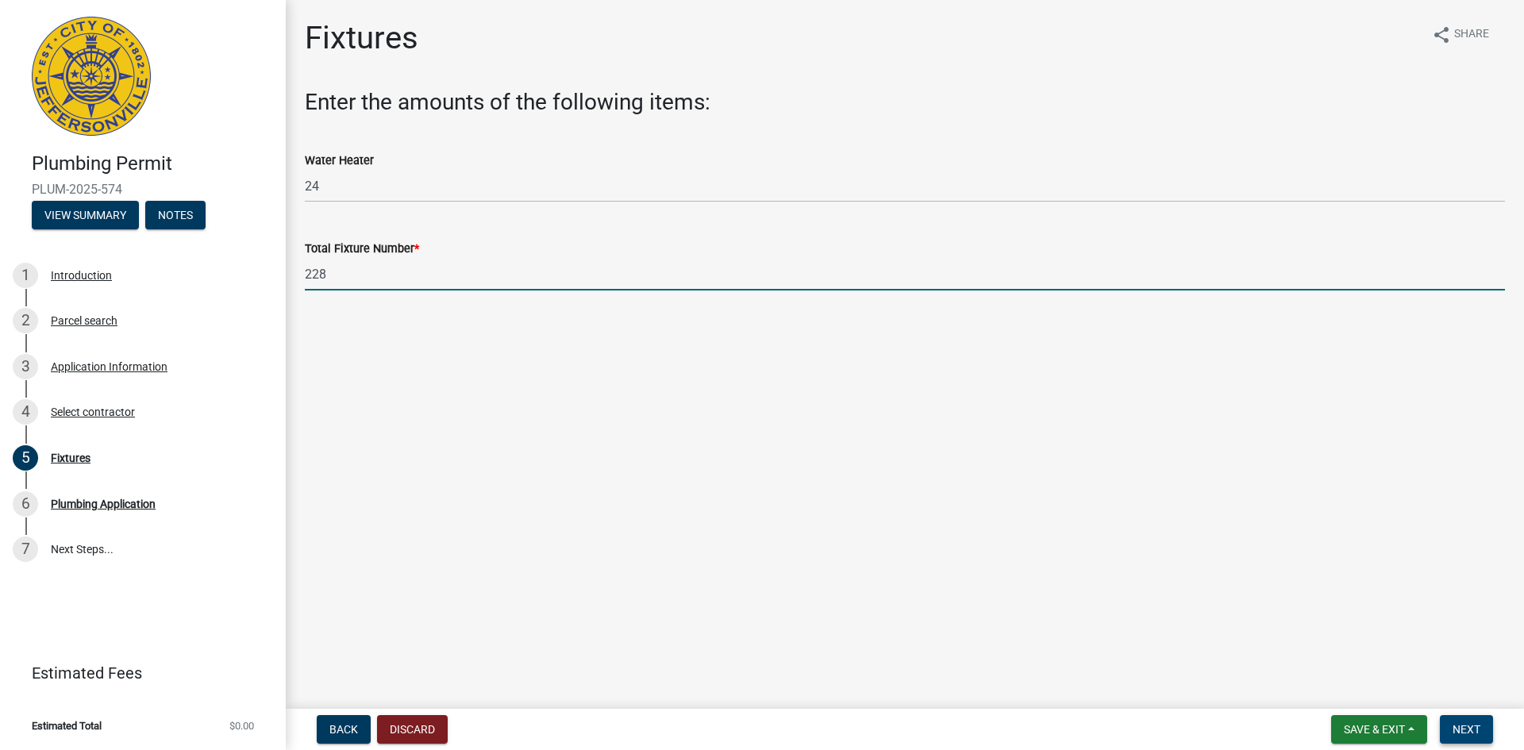
type input "228"
click at [1450, 731] on button "Next" at bounding box center [1466, 729] width 53 height 29
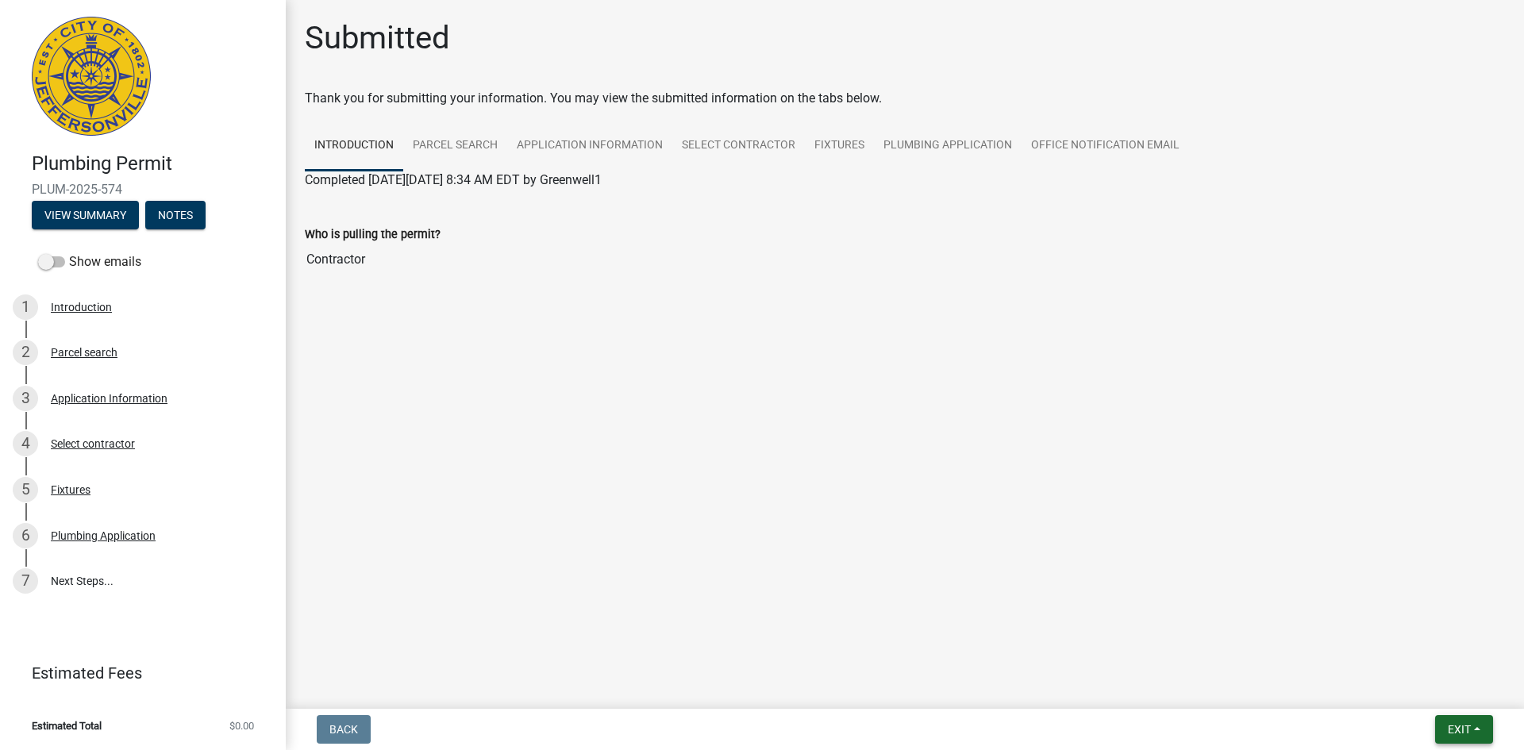
click at [1452, 727] on span "Exit" at bounding box center [1459, 729] width 23 height 13
click at [1400, 681] on button "Save & Exit" at bounding box center [1429, 688] width 127 height 38
